Goal: Navigation & Orientation: Understand site structure

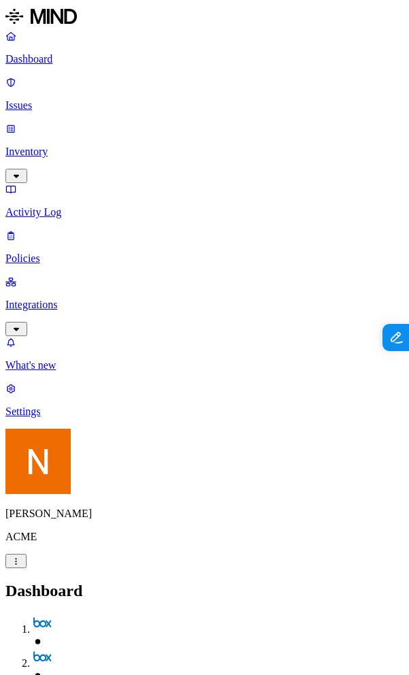
click at [68, 99] on p "Issues" at bounding box center [204, 105] width 398 height 12
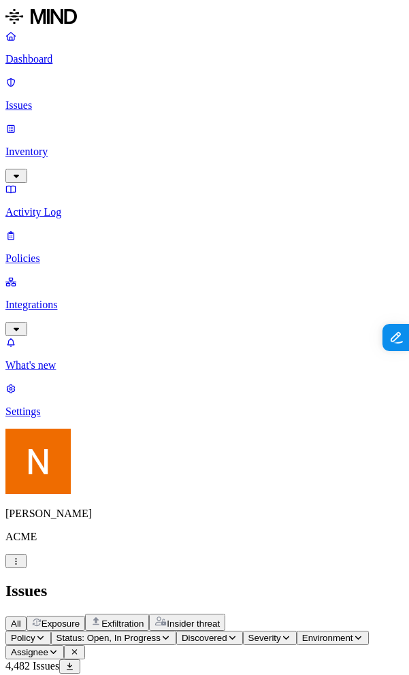
click at [61, 146] on p "Inventory" at bounding box center [204, 152] width 398 height 12
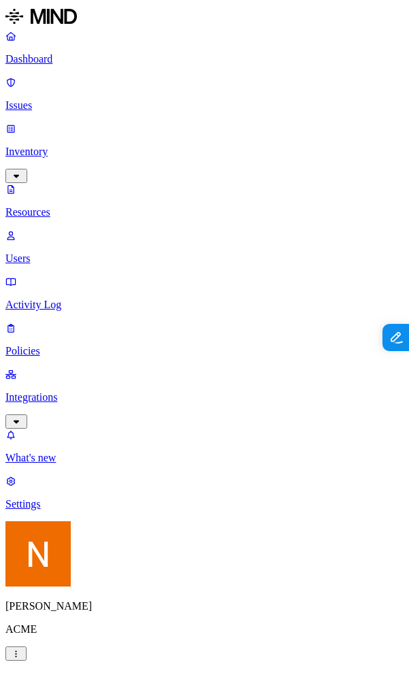
click at [56, 368] on link "Integrations" at bounding box center [204, 397] width 398 height 59
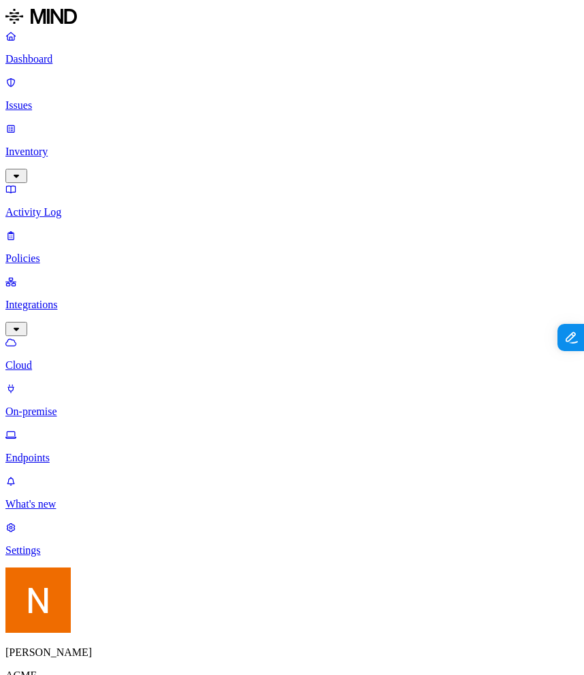
click at [71, 405] on p "On-premise" at bounding box center [291, 411] width 573 height 12
click at [69, 452] on p "Endpoints" at bounding box center [291, 458] width 573 height 12
click at [81, 252] on p "Policies" at bounding box center [291, 258] width 573 height 12
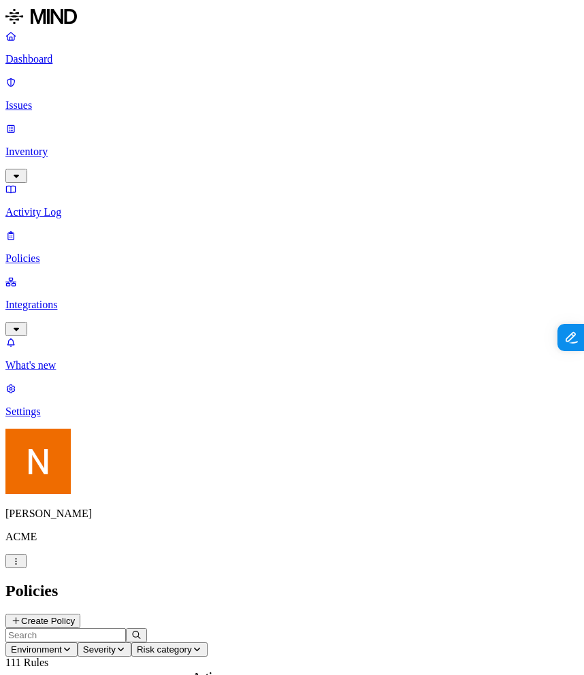
click at [127, 206] on p "Activity Log" at bounding box center [291, 212] width 573 height 12
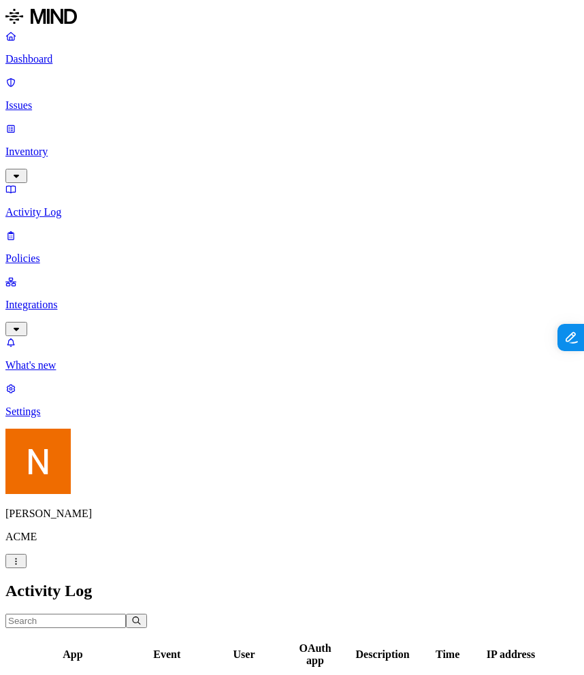
click at [100, 146] on p "Inventory" at bounding box center [291, 152] width 573 height 12
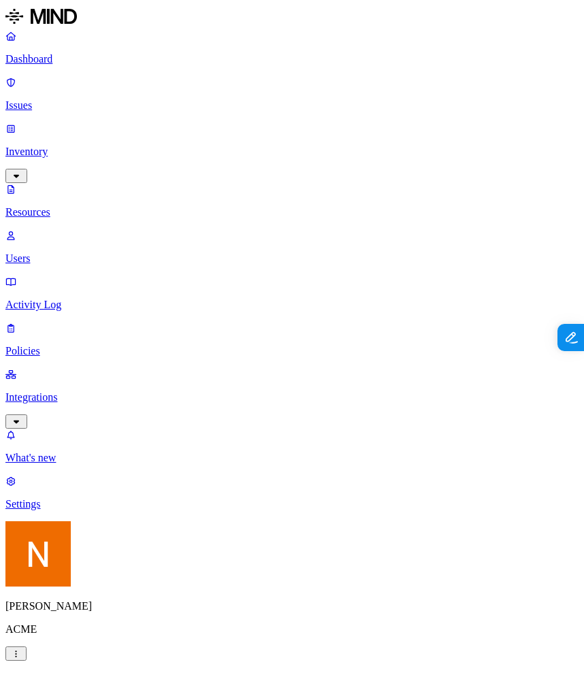
click at [78, 368] on link "Integrations" at bounding box center [291, 397] width 573 height 59
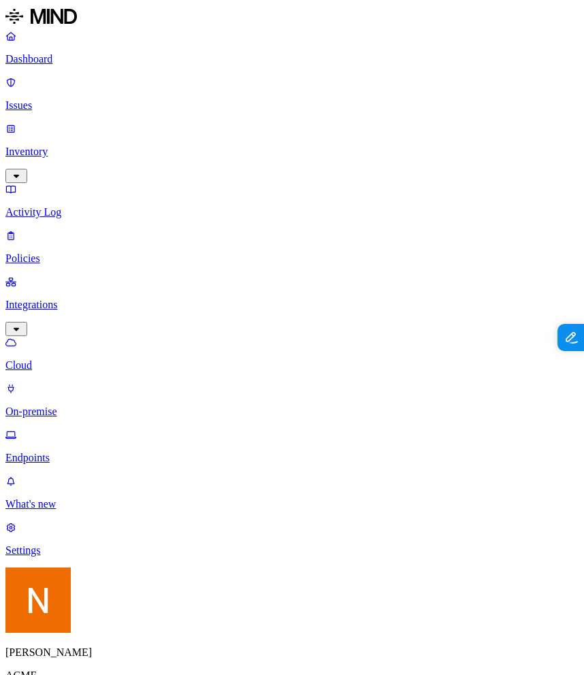
click at [95, 183] on link "Activity Log" at bounding box center [291, 200] width 573 height 35
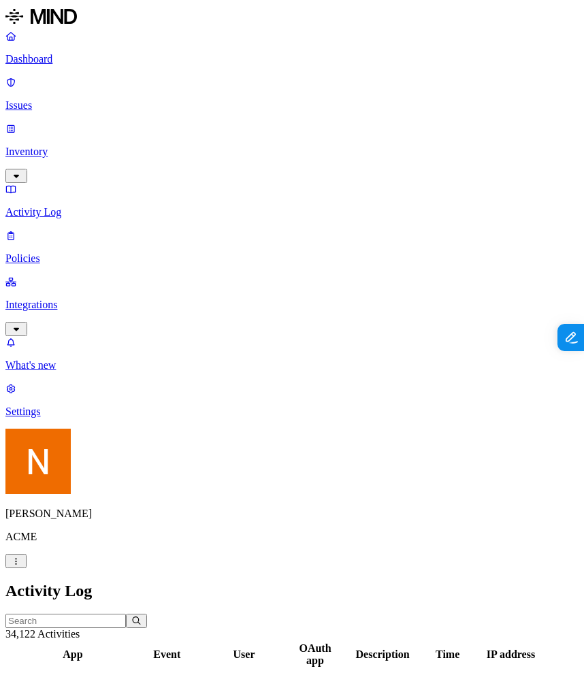
click at [91, 299] on p "Integrations" at bounding box center [291, 305] width 573 height 12
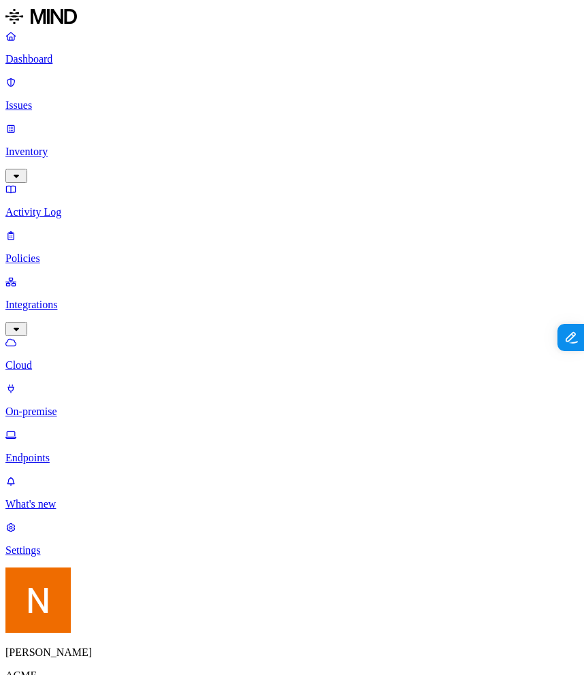
click at [39, 557] on p "Settings" at bounding box center [291, 550] width 573 height 12
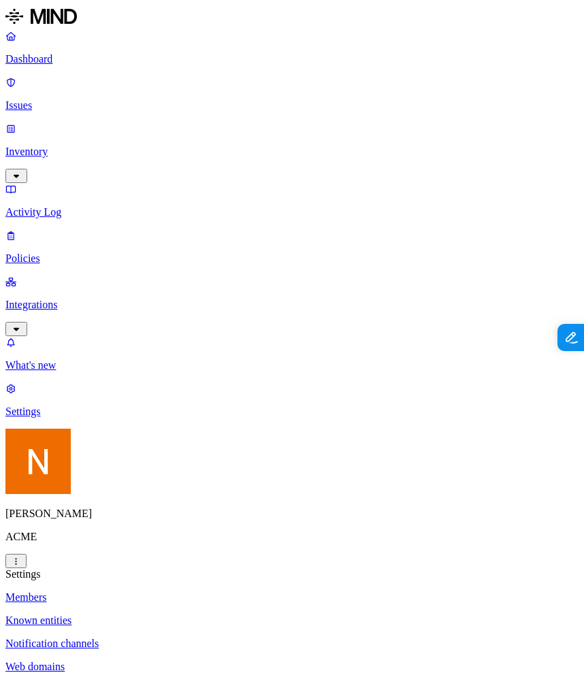
click at [202, 591] on p "Members" at bounding box center [291, 597] width 573 height 12
click at [197, 614] on link "Known entities" at bounding box center [291, 620] width 573 height 12
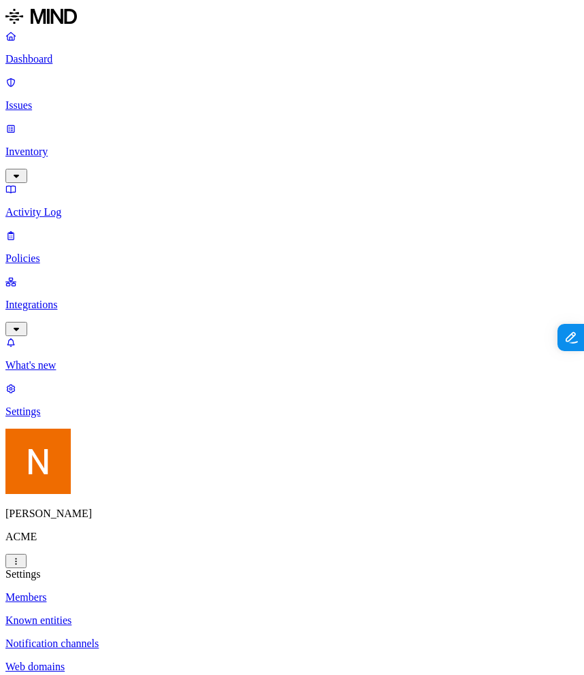
click at [55, 183] on link "Activity Log" at bounding box center [291, 200] width 573 height 35
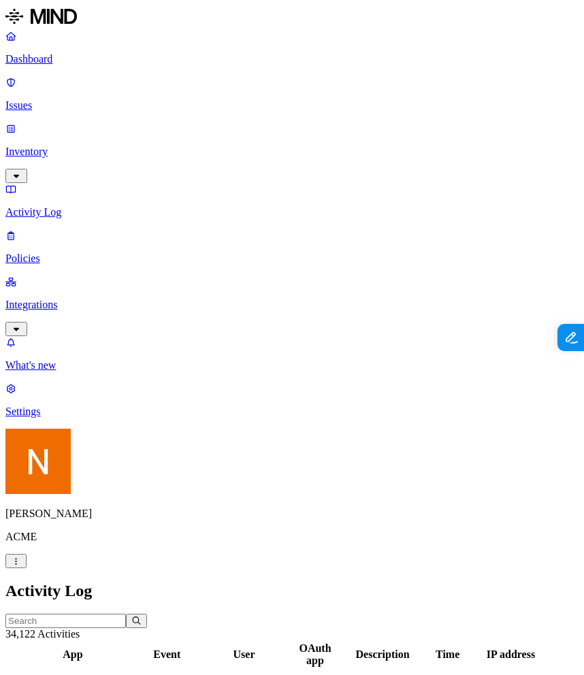
click at [65, 146] on p "Inventory" at bounding box center [291, 152] width 573 height 12
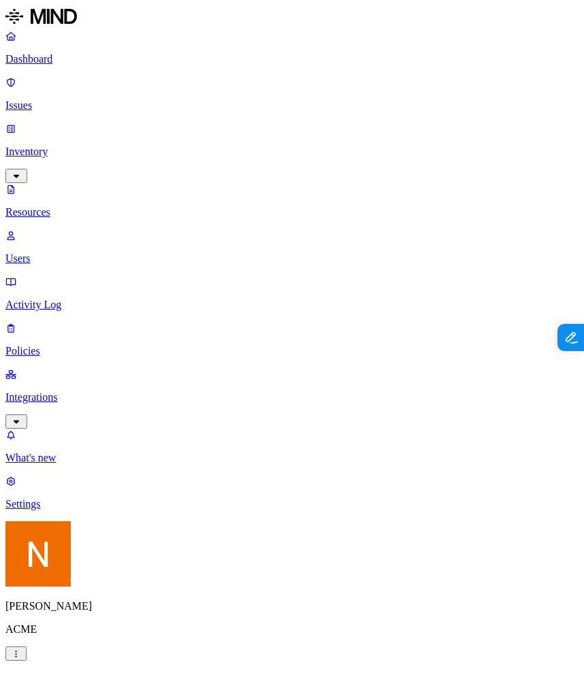
click at [73, 99] on p "Issues" at bounding box center [291, 105] width 573 height 12
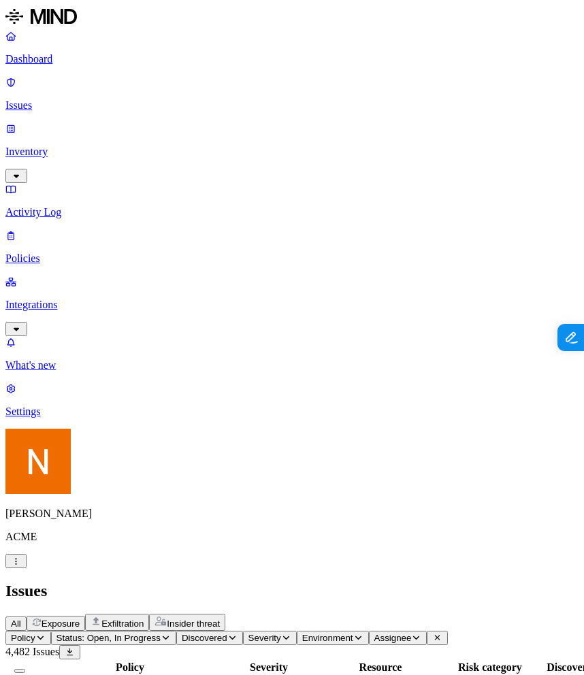
click at [78, 65] on p "Dashboard" at bounding box center [291, 59] width 573 height 12
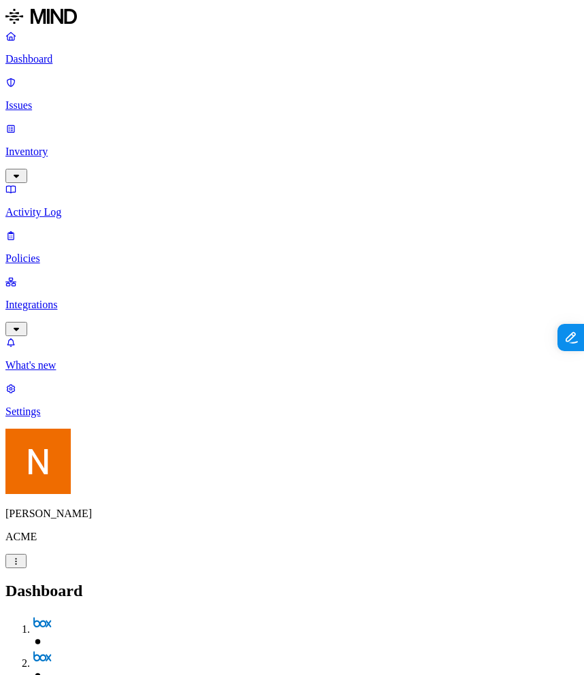
click at [61, 229] on link "Policies" at bounding box center [291, 246] width 573 height 35
